Goal: Information Seeking & Learning: Learn about a topic

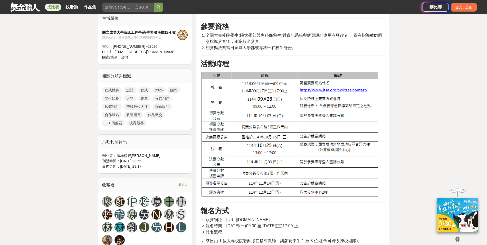
scroll to position [180, 0]
click at [328, 91] on img at bounding box center [289, 134] width 179 height 126
click at [330, 90] on img at bounding box center [289, 134] width 179 height 126
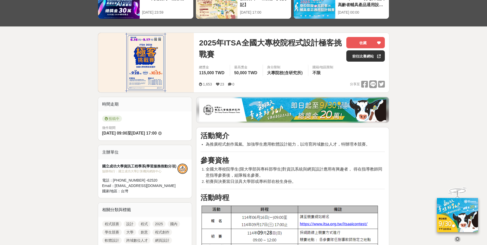
scroll to position [0, 0]
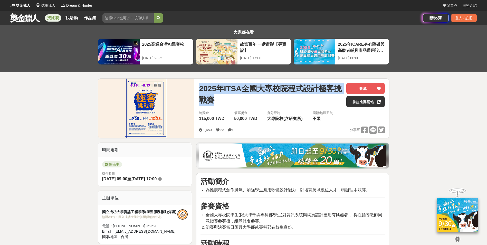
drag, startPoint x: 199, startPoint y: 90, endPoint x: 232, endPoint y: 100, distance: 34.2
click at [232, 100] on span "2025年ITSA全國大專校院程式設計極客挑戰賽" at bounding box center [270, 94] width 143 height 23
copy span "2025年ITSA全國大專校院程式設計極客挑戰賽"
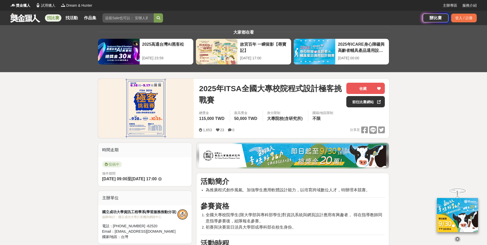
click at [297, 131] on div "1,653 23 0 分享至" at bounding box center [292, 130] width 186 height 8
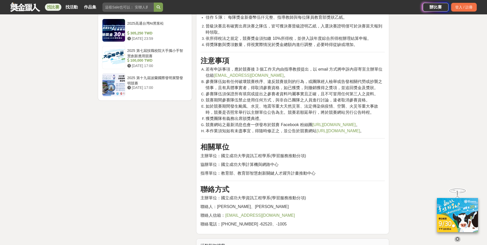
scroll to position [718, 0]
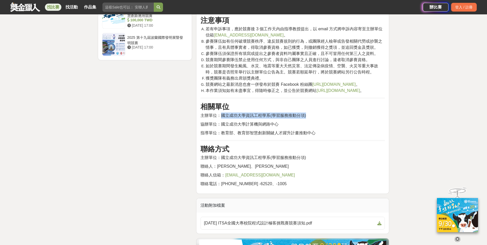
drag, startPoint x: 221, startPoint y: 133, endPoint x: 320, endPoint y: 133, distance: 99.3
click at [320, 119] on p "主辦單位：國立成功大學資訊工程學系(學習服務推動分項)" at bounding box center [292, 115] width 184 height 6
copy span "國立成功大學資訊工程學系(學習服務推動分項)"
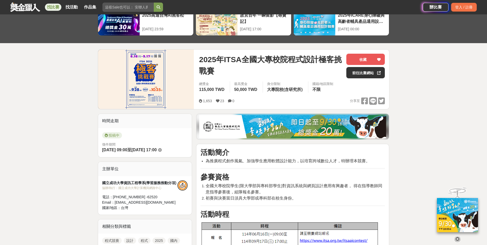
scroll to position [77, 0]
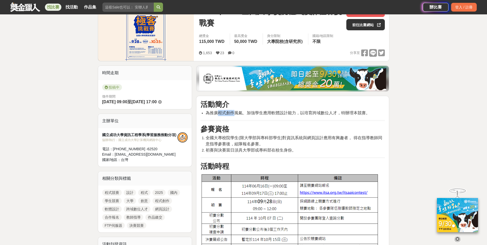
drag, startPoint x: 218, startPoint y: 113, endPoint x: 234, endPoint y: 112, distance: 15.9
click at [234, 112] on span "為推廣程式創作風氣、加強學生應用軟體設計能力，以培育跨域數位人才，特辦理本競賽。" at bounding box center [287, 113] width 164 height 4
copy span "程式創作"
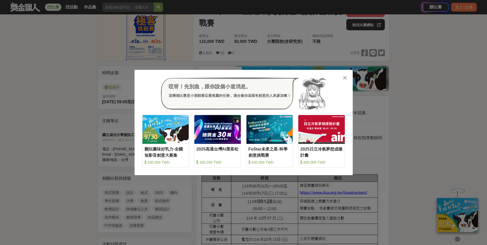
click at [346, 78] on icon at bounding box center [345, 77] width 4 height 5
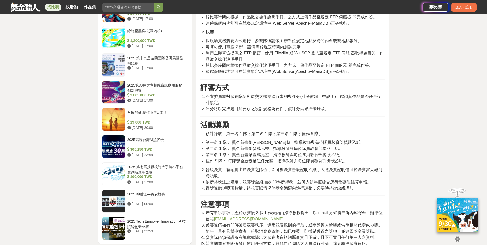
scroll to position [564, 0]
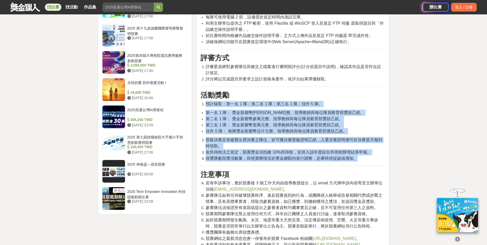
drag, startPoint x: 201, startPoint y: 109, endPoint x: 370, endPoint y: 166, distance: 179.0
copy div "預計錄取：第一名 1 隊；第二名 1 隊；第三名 1 隊；佳作 5 隊。 第一名 1 隊： 獎金新臺幣伍萬元整、指導教師與每位隊員教育部獎狀乙紙。 第二名 1…"
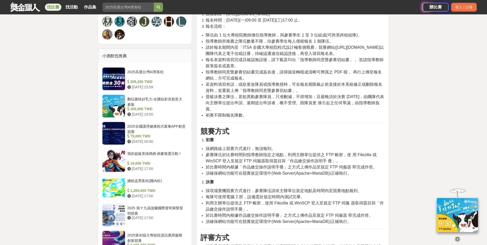
scroll to position [308, 0]
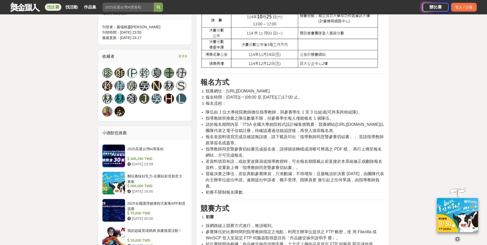
drag, startPoint x: 293, startPoint y: 97, endPoint x: 339, endPoint y: 96, distance: 46.4
click at [339, 96] on li "報名時間：114 年 6 月 16 日(一)09:00 至 114 年 9 月 17 日(三)17:00 止。" at bounding box center [294, 97] width 179 height 6
copy span "9 月 17 日(三)17:00 止。"
click at [320, 195] on li "初賽不限制報名隊數。" at bounding box center [294, 192] width 179 height 6
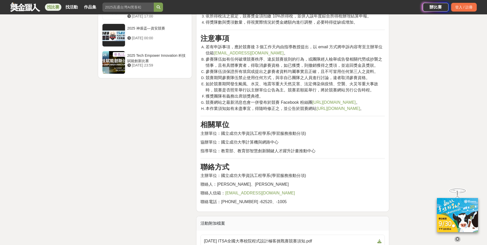
scroll to position [641, 0]
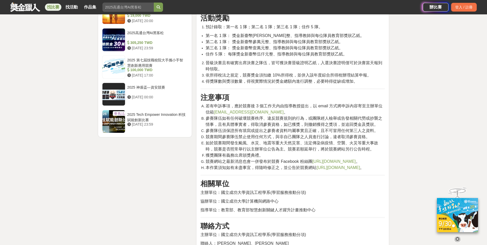
click at [328, 170] on link "https://e-tutor.itsa.org.tw/ITSAcontest/" at bounding box center [337, 167] width 43 height 4
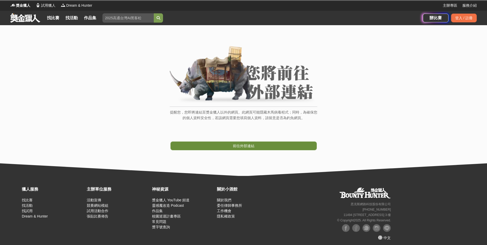
click at [247, 142] on link "前往外部連結" at bounding box center [243, 145] width 146 height 9
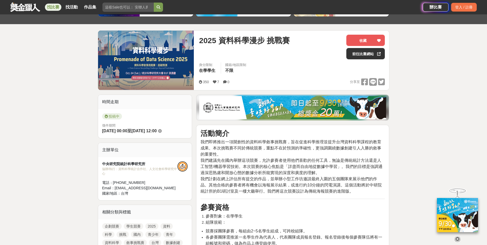
scroll to position [26, 0]
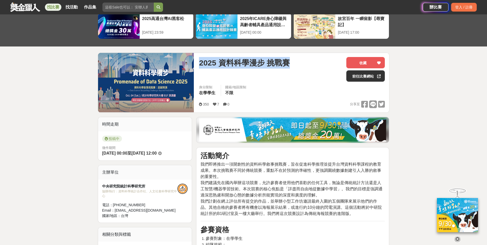
drag, startPoint x: 200, startPoint y: 62, endPoint x: 293, endPoint y: 67, distance: 93.3
click at [293, 67] on div "2025 資料科學漫步 挑戰賽" at bounding box center [270, 63] width 143 height 12
copy span "2025 資料科學漫步 挑戰賽"
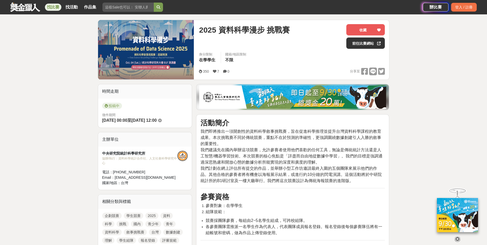
scroll to position [0, 0]
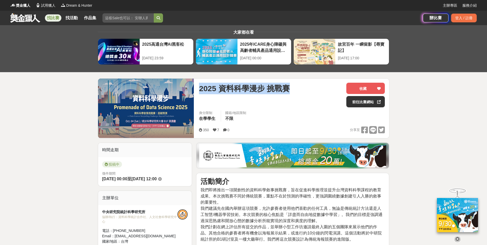
drag, startPoint x: 296, startPoint y: 89, endPoint x: 200, endPoint y: 88, distance: 96.5
click at [200, 88] on div "2025 資料科學漫步 挑戰賽" at bounding box center [270, 89] width 143 height 12
copy span "2025 資料科學漫步 挑戰賽"
click at [365, 102] on link "前往比賽網站" at bounding box center [365, 101] width 38 height 11
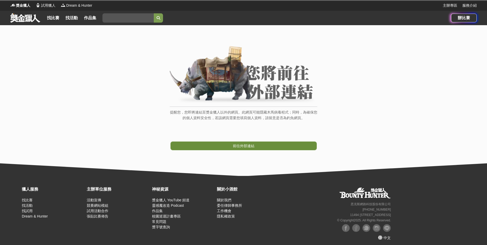
click at [260, 149] on link "前往外部連結" at bounding box center [243, 145] width 146 height 9
